Goal: Task Accomplishment & Management: Manage account settings

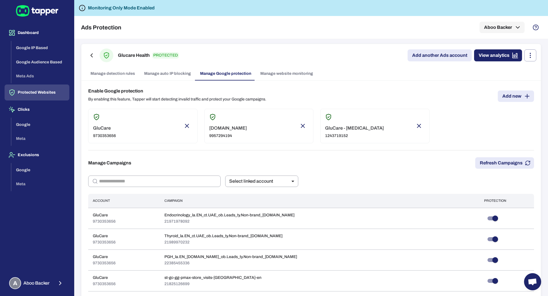
scroll to position [319, 0]
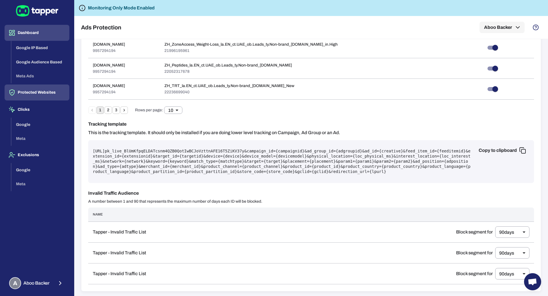
click at [29, 33] on button "Dashboard" at bounding box center [37, 33] width 65 height 16
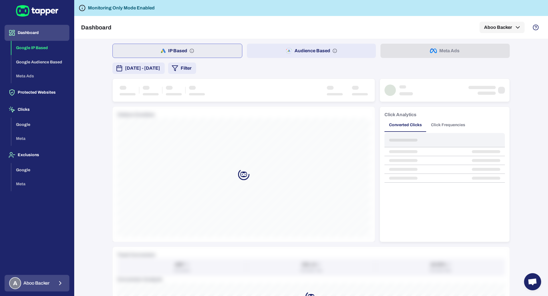
click at [44, 287] on div "A Aboo Backer" at bounding box center [29, 283] width 41 height 12
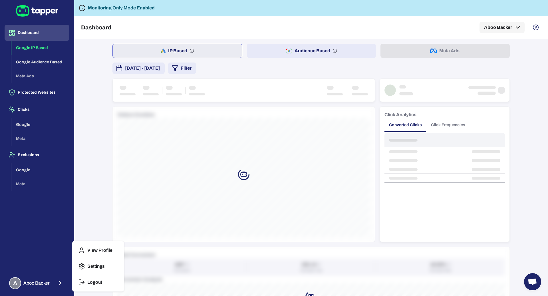
click at [92, 286] on button "Logout" at bounding box center [98, 282] width 47 height 14
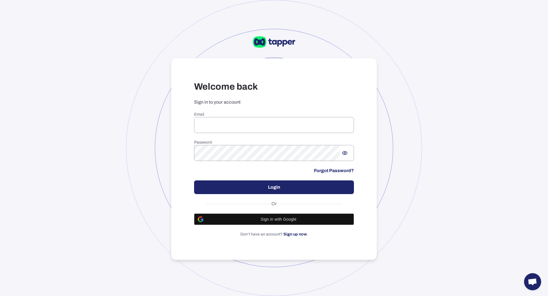
type input "**********"
click at [131, 125] on div at bounding box center [274, 148] width 296 height 296
click at [230, 127] on input "**********" at bounding box center [274, 125] width 160 height 16
click at [241, 185] on button "Login" at bounding box center [274, 187] width 160 height 14
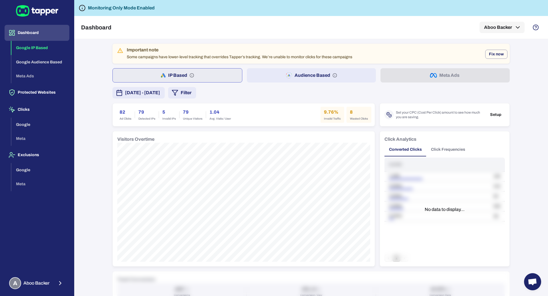
click at [269, 72] on button "Audience Based" at bounding box center [311, 75] width 129 height 14
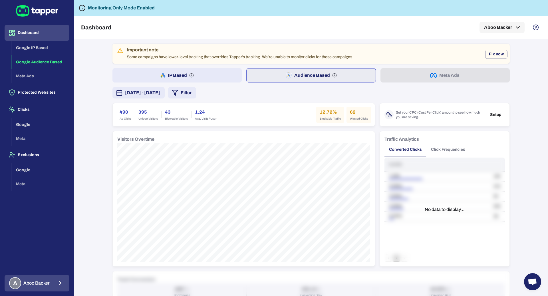
click at [49, 282] on span "Aboo Backer" at bounding box center [36, 283] width 26 height 6
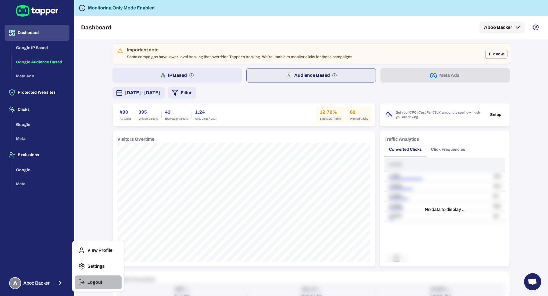
click at [83, 276] on button "Logout" at bounding box center [98, 282] width 47 height 14
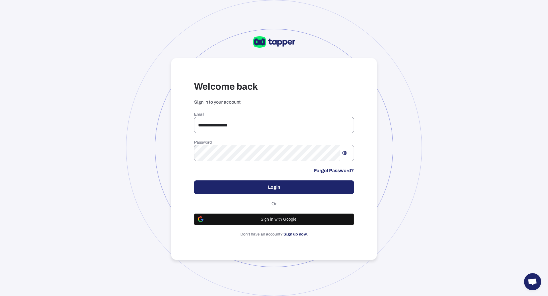
click at [247, 126] on input "**********" at bounding box center [274, 125] width 160 height 16
click at [239, 127] on input "**********" at bounding box center [274, 125] width 160 height 16
type input "**********"
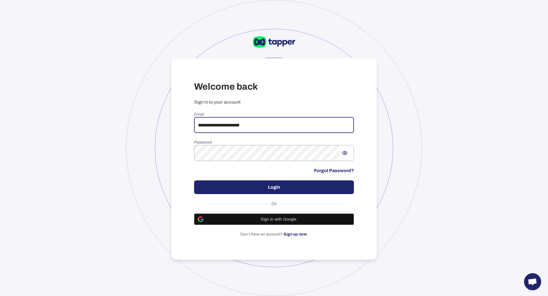
click at [307, 187] on button "Login" at bounding box center [274, 187] width 160 height 14
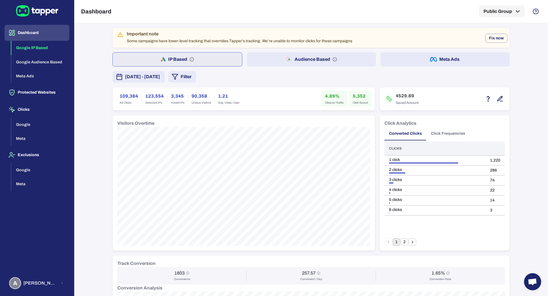
click at [423, 50] on div "Important note Some campaigns have lower-level tracking that overrides Tapper’s…" at bounding box center [310, 264] width 397 height 472
click at [425, 61] on button "Meta Ads" at bounding box center [444, 59] width 129 height 14
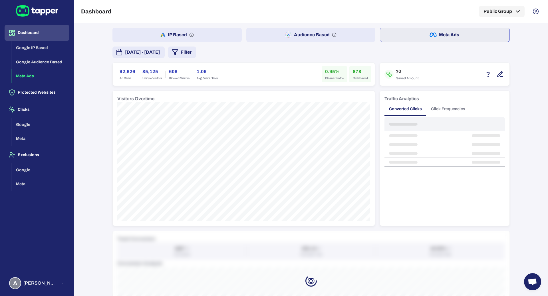
click at [196, 52] on button "Filter" at bounding box center [182, 52] width 28 height 11
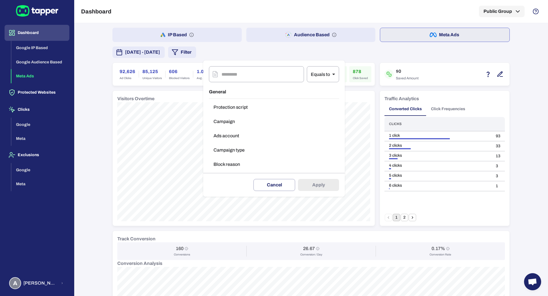
click at [229, 147] on button "Campaign type" at bounding box center [274, 149] width 130 height 11
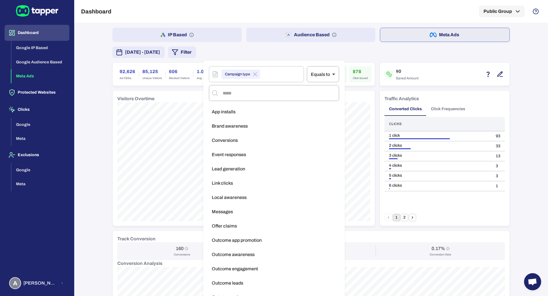
click at [232, 148] on ul "App installs Brand awareness Conversions Event responses Lead generation Link c…" at bounding box center [274, 256] width 130 height 304
click at [230, 141] on span "Conversions" at bounding box center [225, 141] width 26 height 6
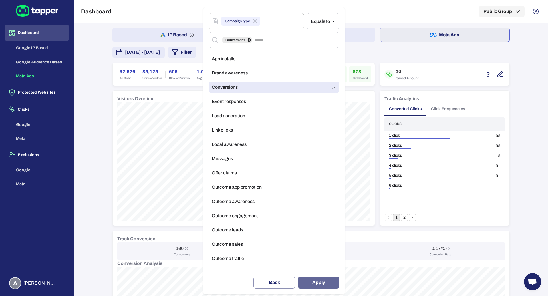
click at [312, 278] on button "Apply" at bounding box center [318, 282] width 41 height 12
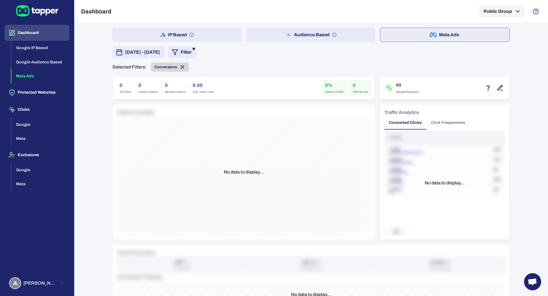
click at [184, 68] on icon at bounding box center [182, 67] width 6 height 6
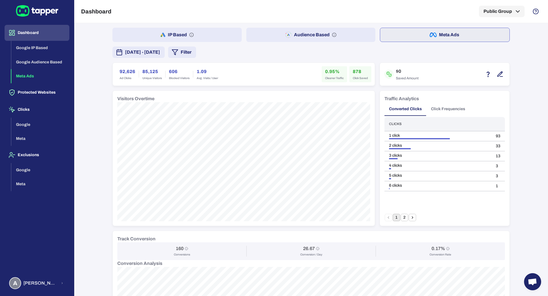
click at [196, 48] on button "Filter" at bounding box center [182, 52] width 28 height 11
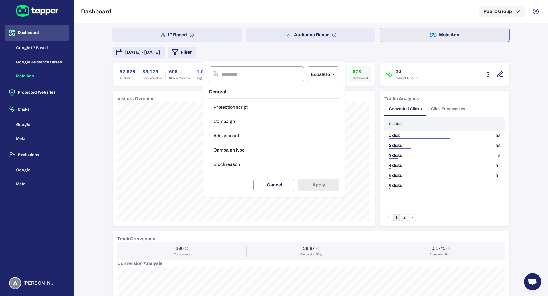
click at [245, 153] on button "Campaign type" at bounding box center [274, 149] width 130 height 11
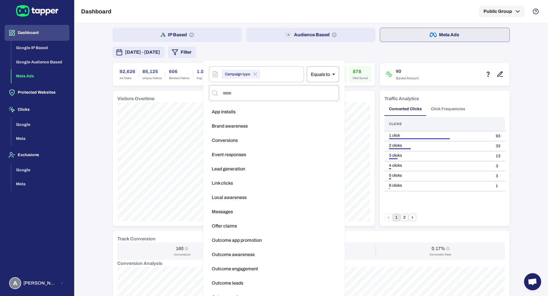
click at [261, 121] on li "Brand awareness" at bounding box center [274, 125] width 130 height 11
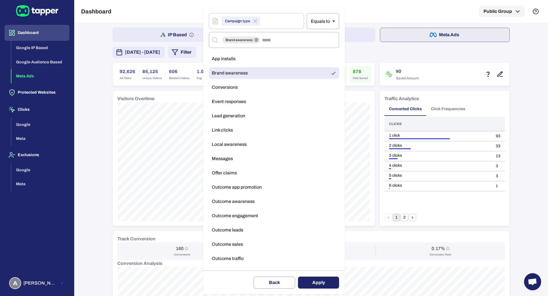
click at [312, 280] on button "Apply" at bounding box center [318, 282] width 41 height 12
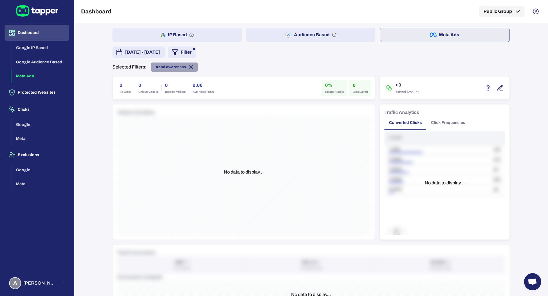
click at [192, 67] on icon at bounding box center [191, 67] width 6 height 6
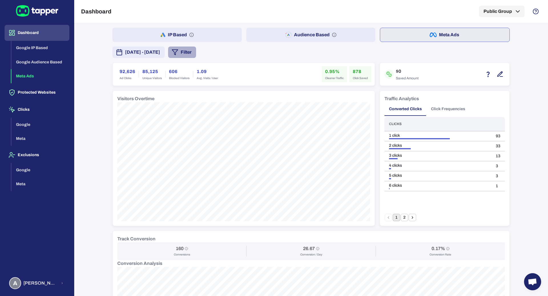
click at [196, 52] on button "Filter" at bounding box center [182, 52] width 28 height 11
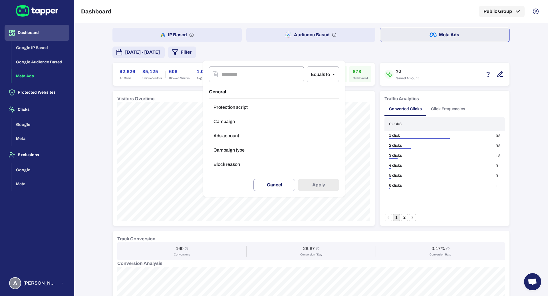
click at [242, 152] on button "Campaign type" at bounding box center [274, 149] width 130 height 11
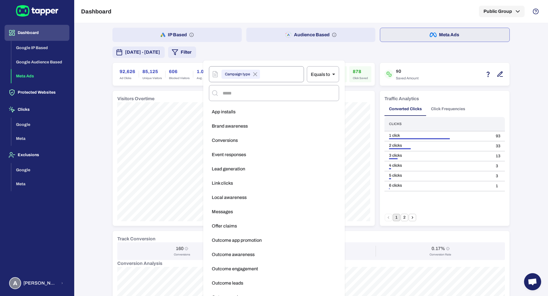
click at [255, 72] on icon at bounding box center [255, 74] width 7 height 7
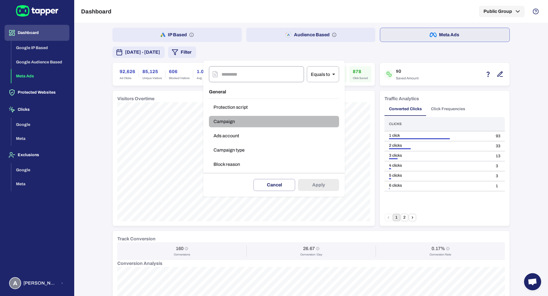
click at [255, 123] on button "Campaign" at bounding box center [274, 121] width 130 height 11
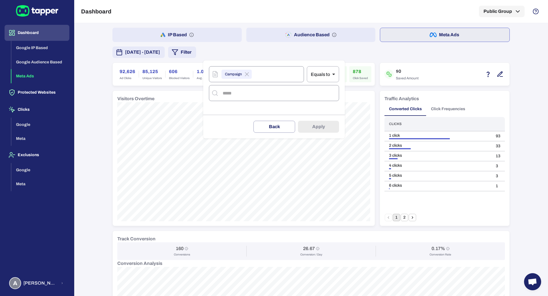
click at [261, 93] on input "text" at bounding box center [278, 93] width 115 height 11
click at [249, 72] on icon at bounding box center [246, 74] width 7 height 7
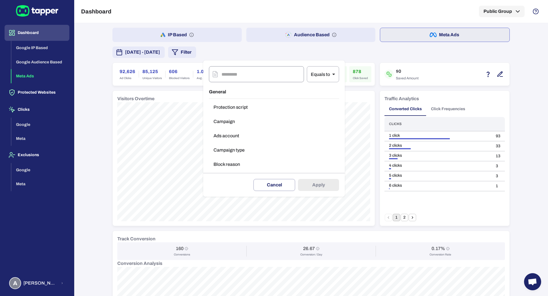
click at [37, 90] on div at bounding box center [274, 148] width 548 height 296
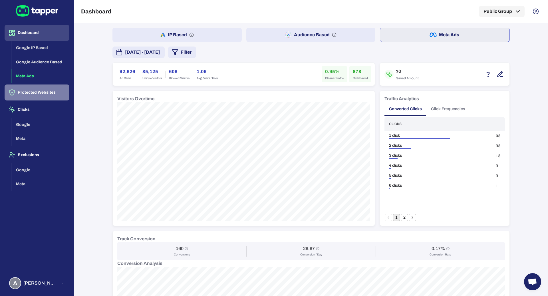
click at [39, 94] on button "Protected Websites" at bounding box center [37, 92] width 65 height 16
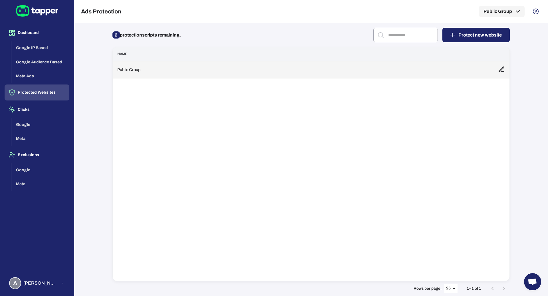
click at [160, 77] on td "Public Group" at bounding box center [303, 70] width 381 height 18
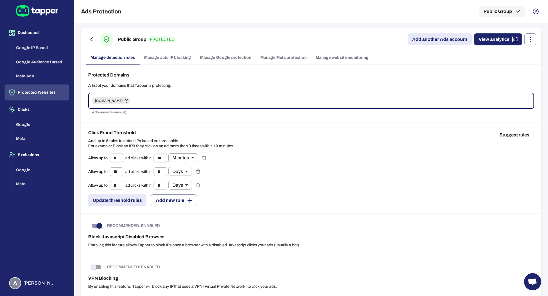
click at [278, 57] on link "Manage Meta protection" at bounding box center [283, 58] width 55 height 14
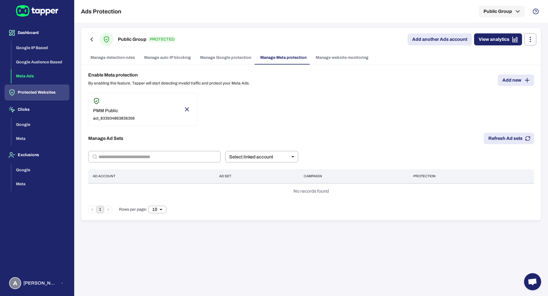
click at [38, 74] on button "Meta Ads" at bounding box center [40, 76] width 58 height 14
